Goal: Task Accomplishment & Management: Use online tool/utility

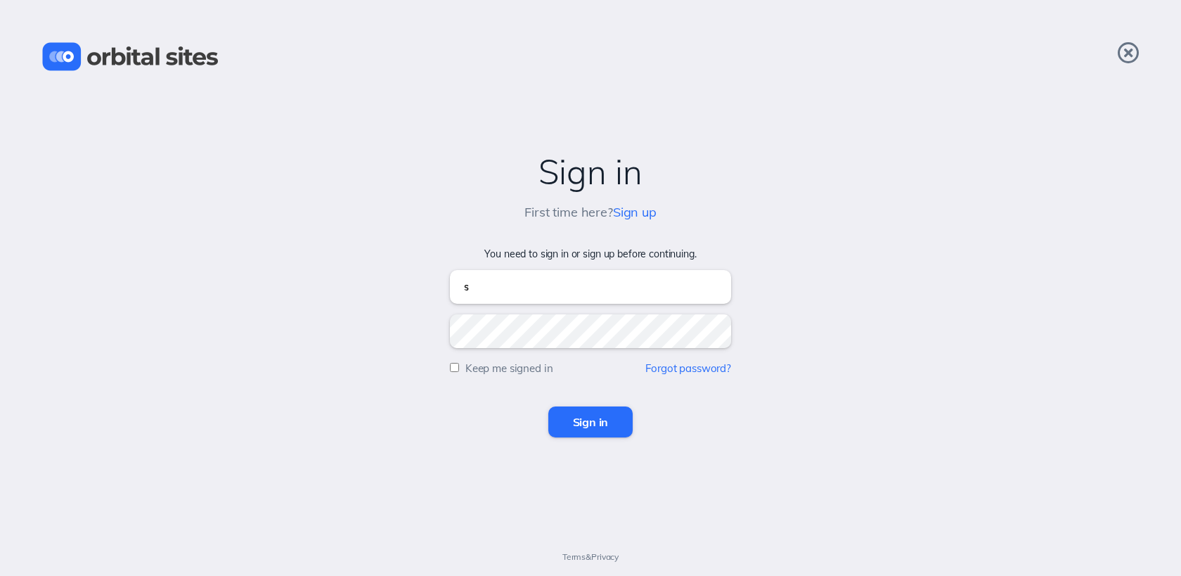
type input "sky@heightschurch.com"
click at [548, 406] on input "Sign in" at bounding box center [590, 421] width 85 height 31
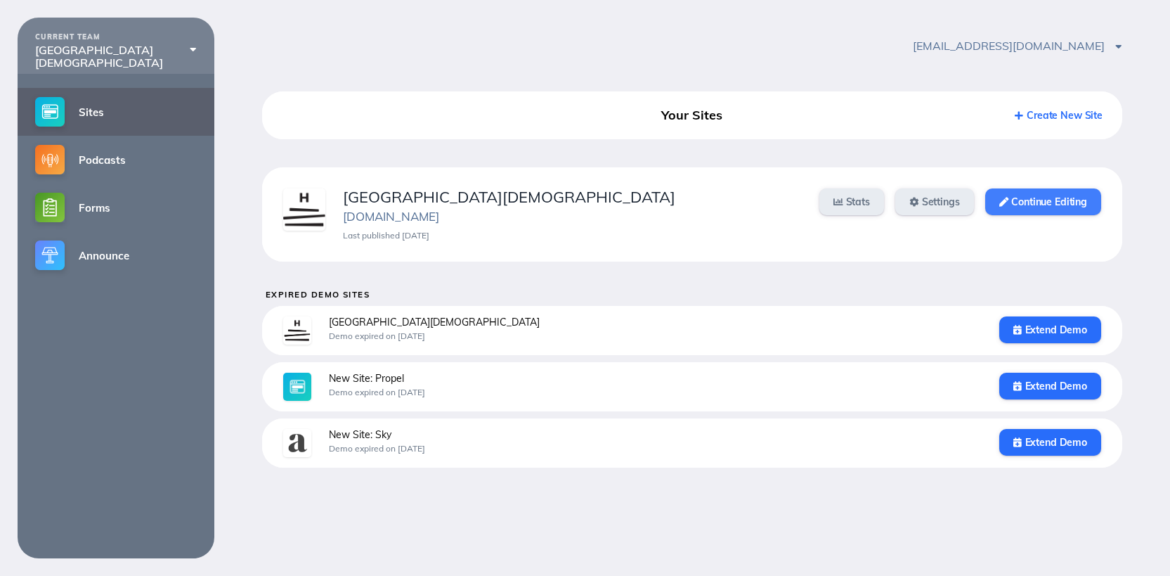
click at [1020, 203] on link "Continue Editing" at bounding box center [1043, 201] width 116 height 27
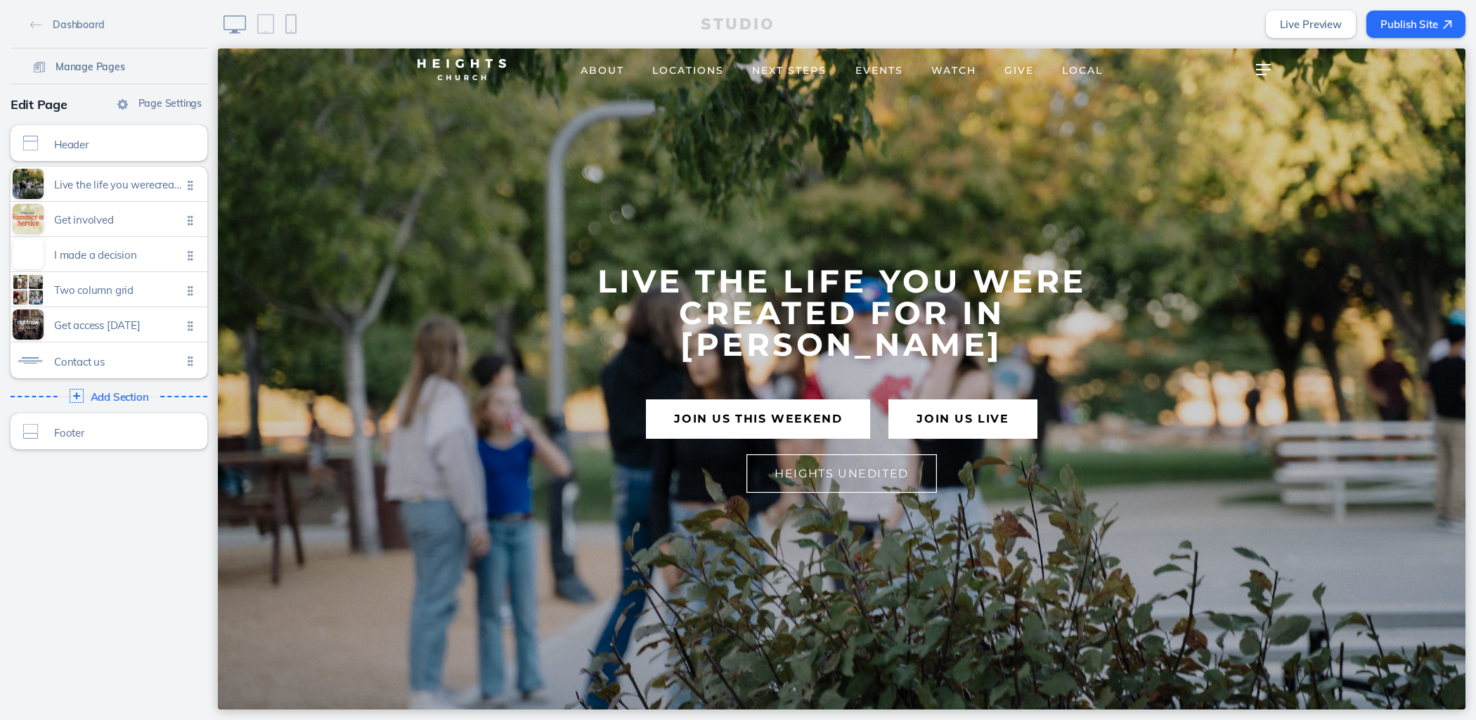
click at [98, 71] on span "Manage Pages" at bounding box center [91, 66] width 70 height 13
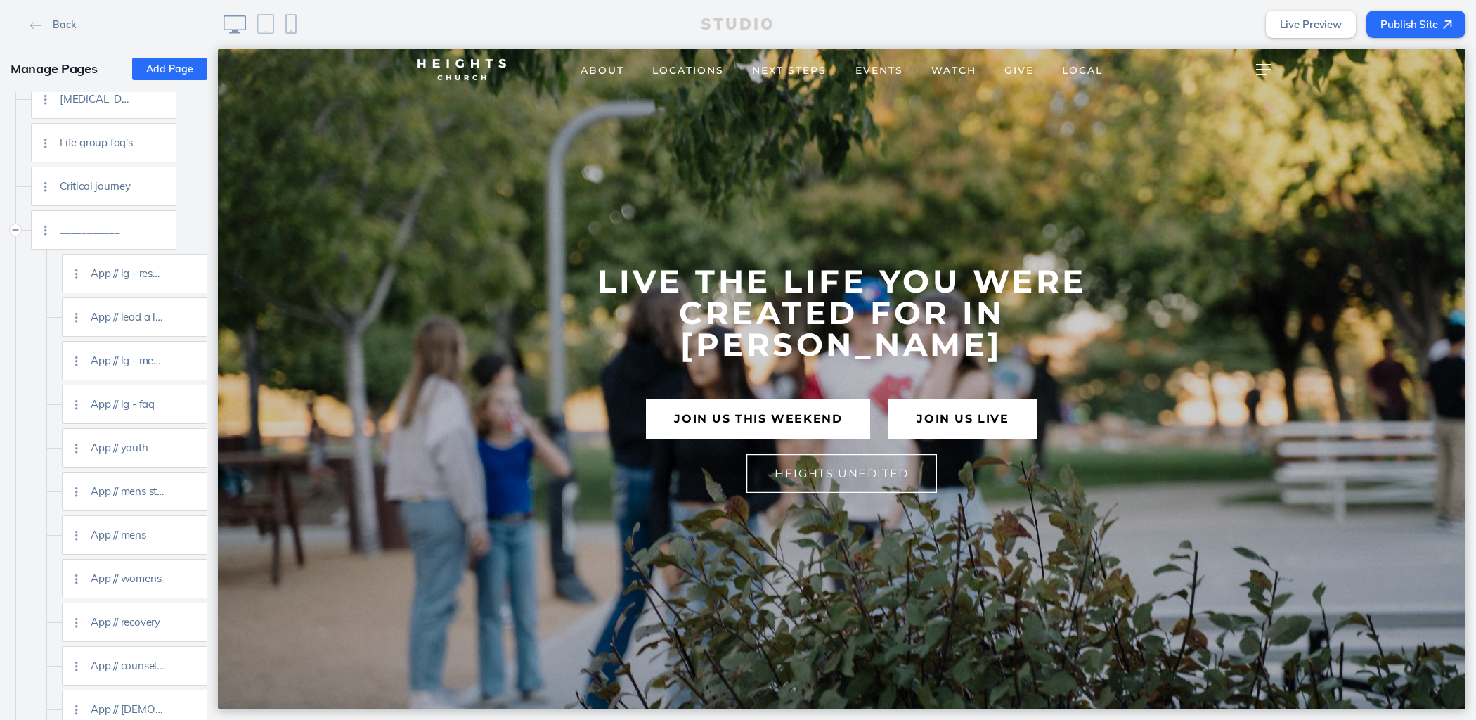
scroll to position [2063, 0]
click at [195, 621] on img at bounding box center [191, 621] width 11 height 11
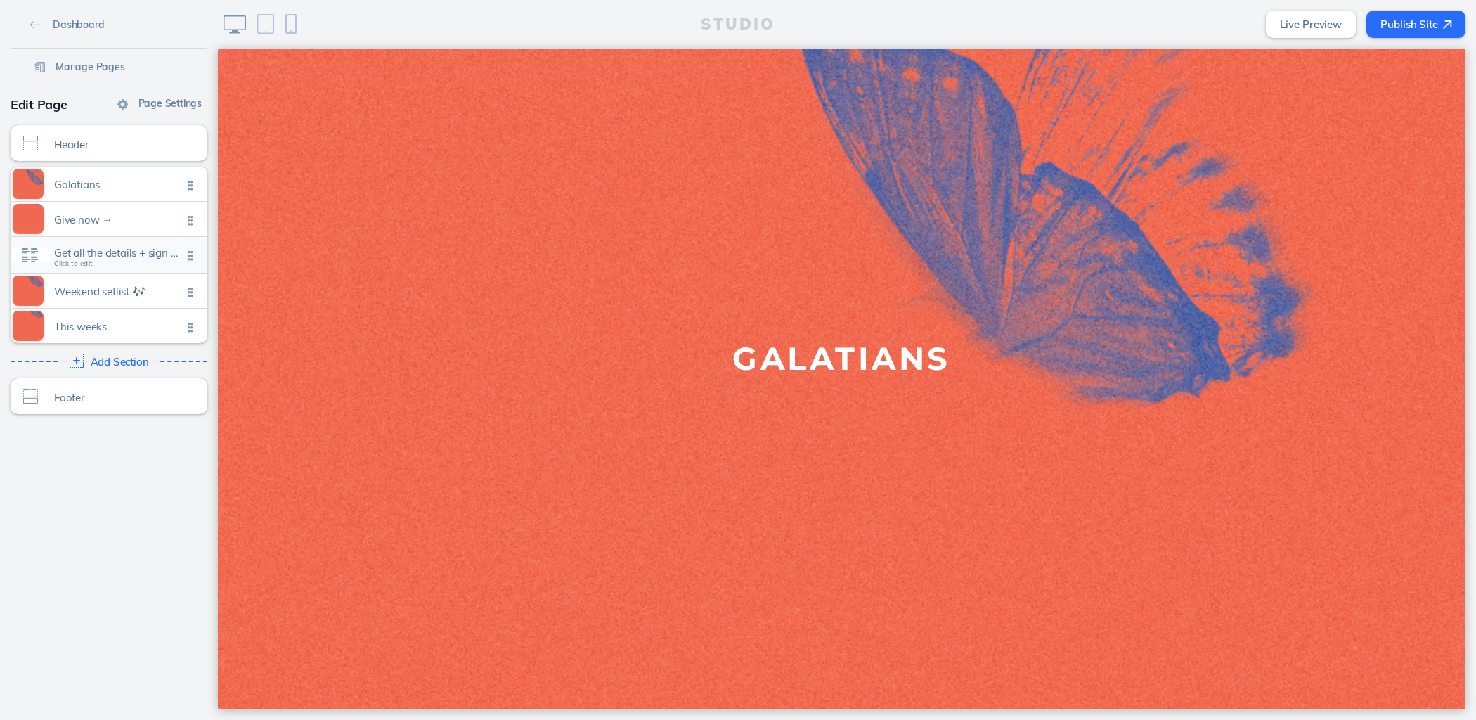
click at [142, 261] on span "Get all the details + sign up Click to edit" at bounding box center [118, 256] width 128 height 12
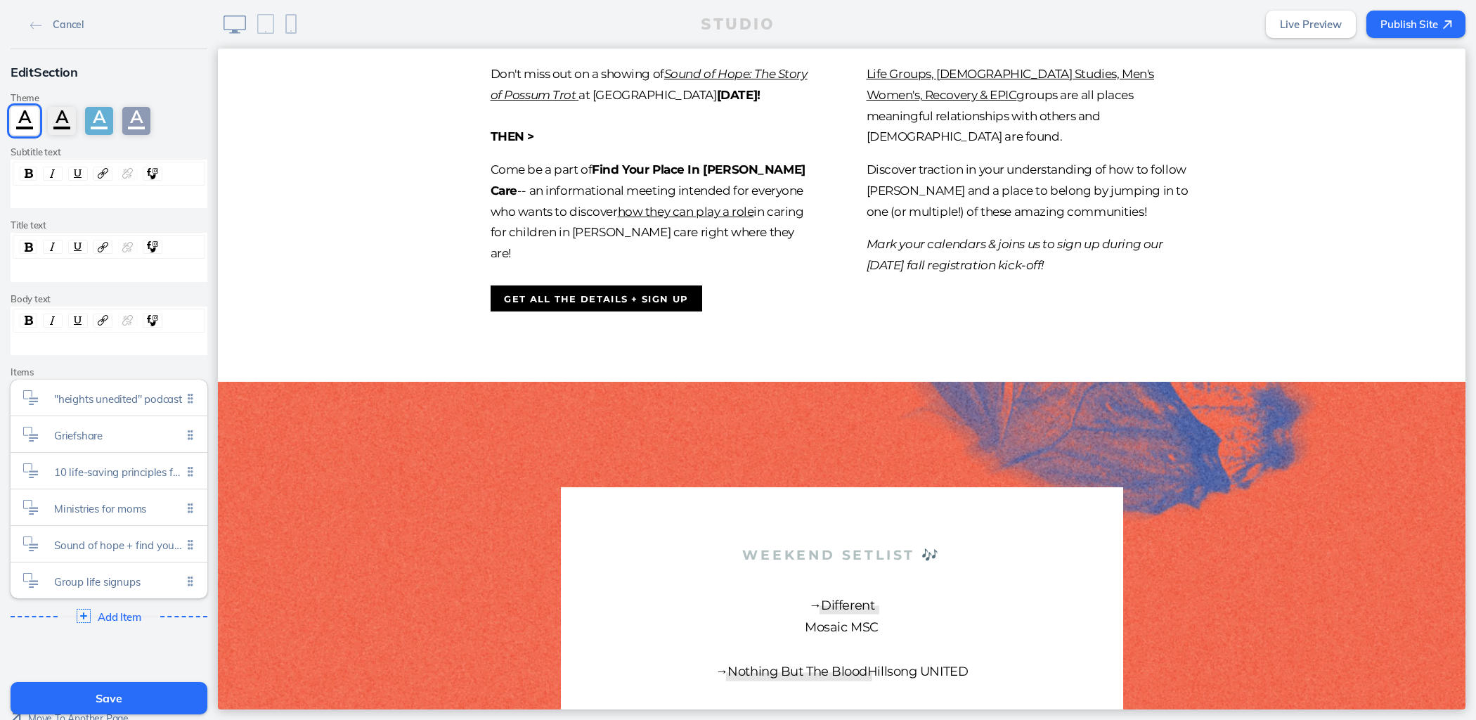
scroll to position [1848, 0]
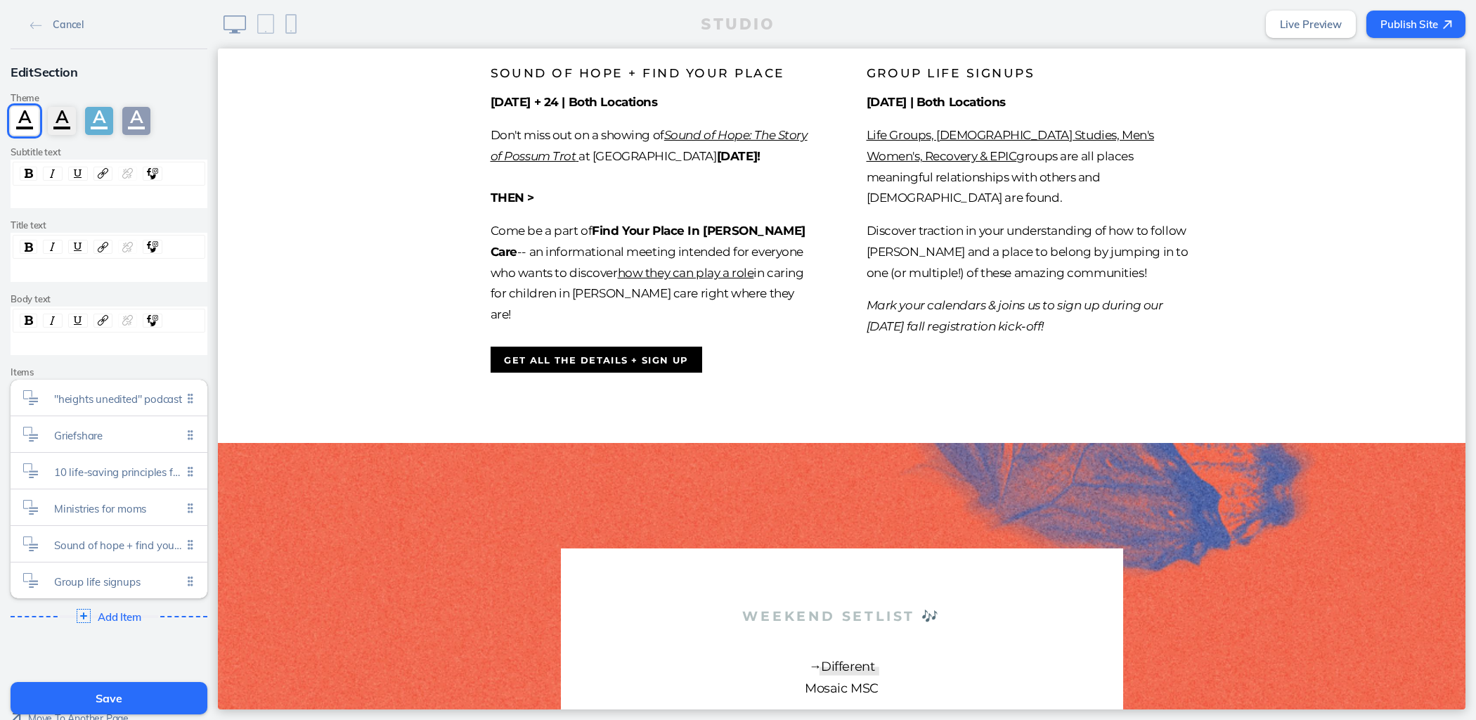
drag, startPoint x: 1071, startPoint y: 351, endPoint x: 847, endPoint y: 124, distance: 318.5
click at [847, 124] on li "Group Life Signups [DATE] | Both Locations Life Groups, [DEMOGRAPHIC_DATA] Stud…" at bounding box center [1030, 205] width 376 height 333
copy div "[DATE] | Both Locations Life Groups, [DEMOGRAPHIC_DATA] Studies, Men's Women's,…"
